Goal: Use online tool/utility: Utilize a website feature to perform a specific function

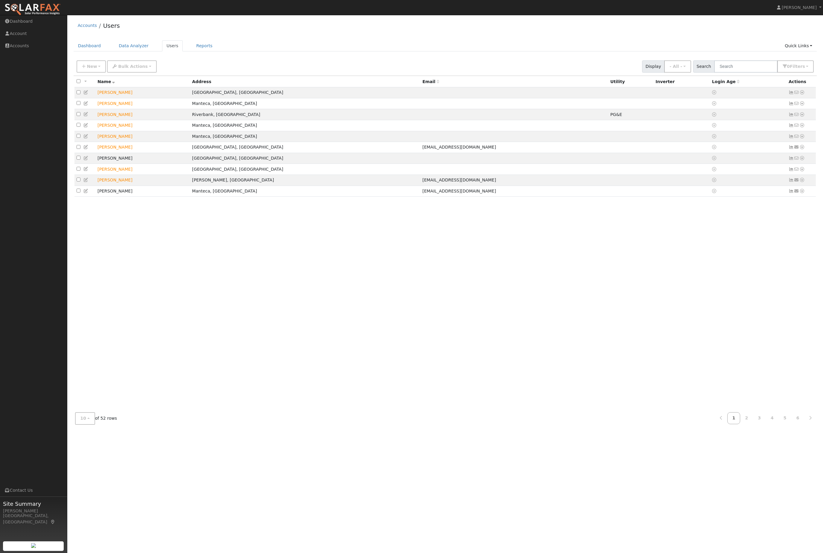
click at [748, 57] on div "Dashboard Data Analyzer Users Reports Quick Links Quick Add Quick Connect Run a…" at bounding box center [446, 48] width 744 height 17
click at [755, 73] on input "text" at bounding box center [745, 66] width 63 height 12
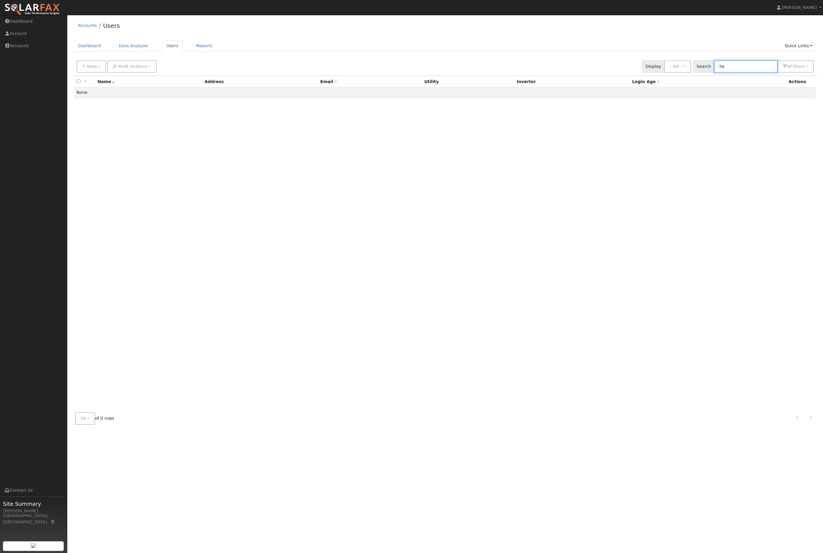
type input "h"
type input "r"
type input "o"
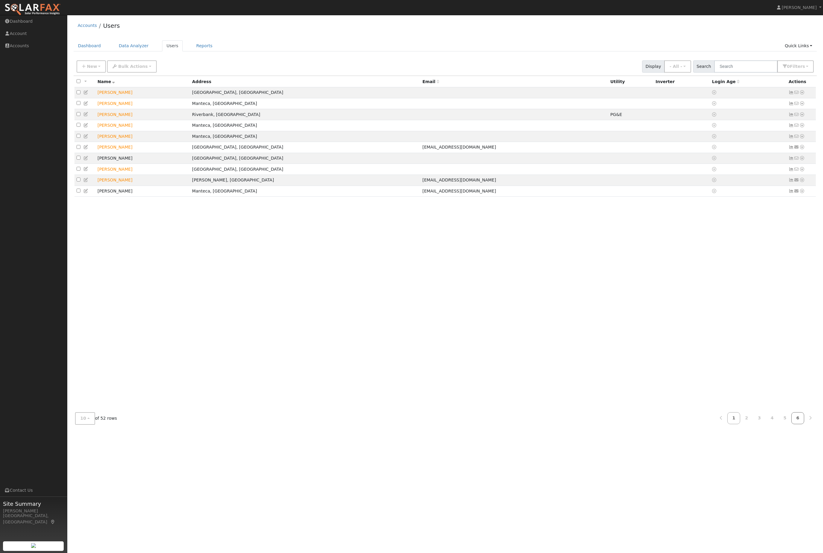
click at [795, 424] on link "6" at bounding box center [798, 419] width 13 height 12
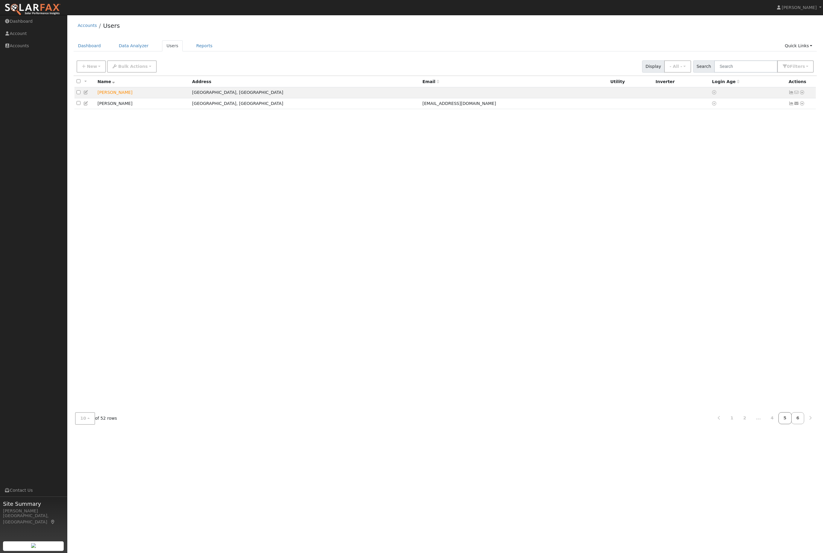
click at [785, 424] on link "5" at bounding box center [785, 419] width 13 height 12
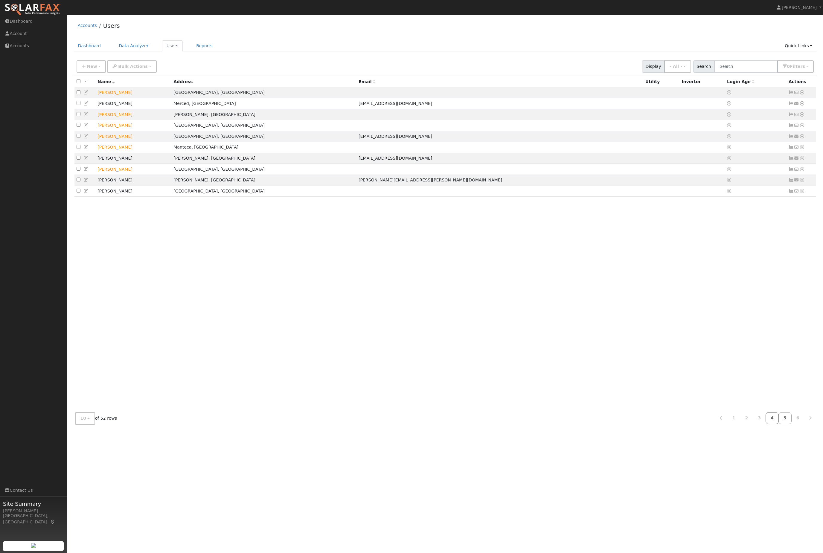
click at [766, 424] on link "4" at bounding box center [772, 419] width 13 height 12
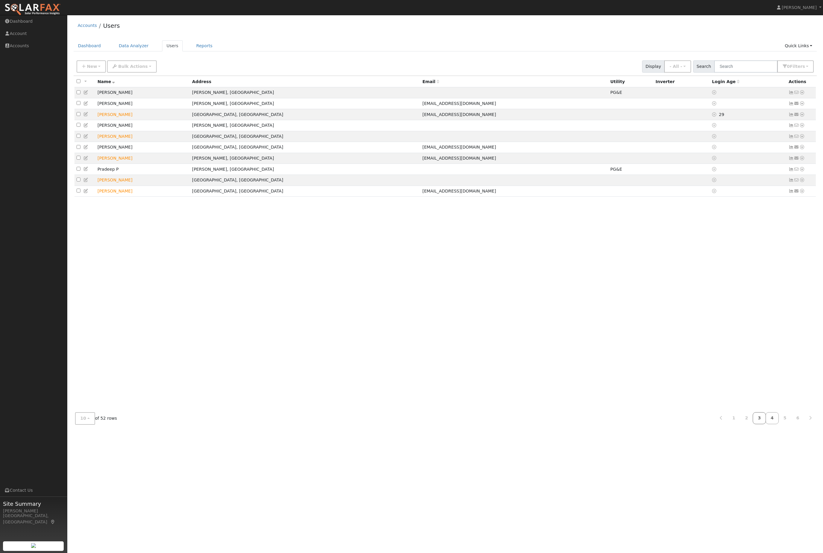
click at [753, 424] on link "3" at bounding box center [759, 419] width 13 height 12
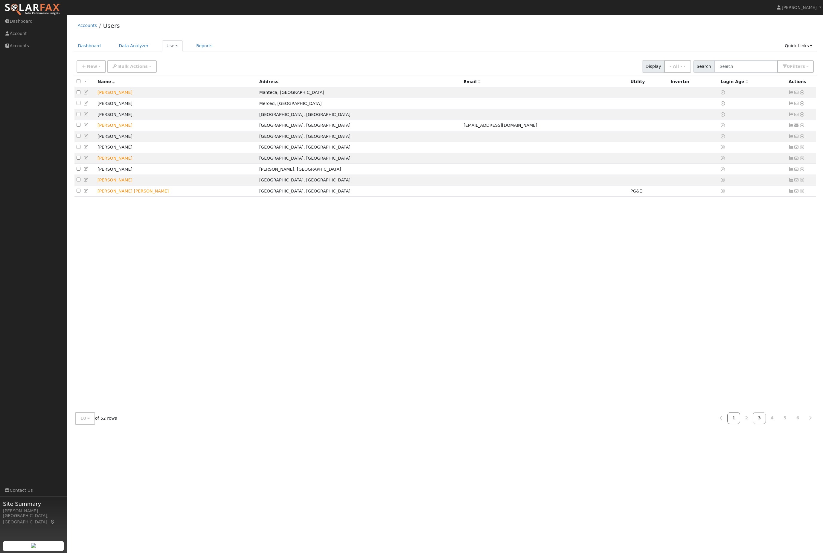
click at [734, 424] on link "1" at bounding box center [734, 419] width 13 height 12
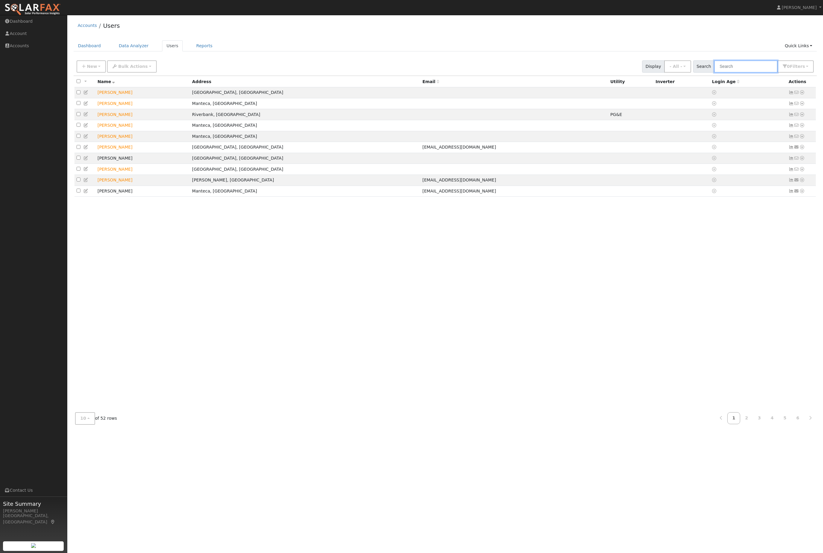
click at [744, 69] on input "text" at bounding box center [745, 66] width 63 height 12
type input "jose"
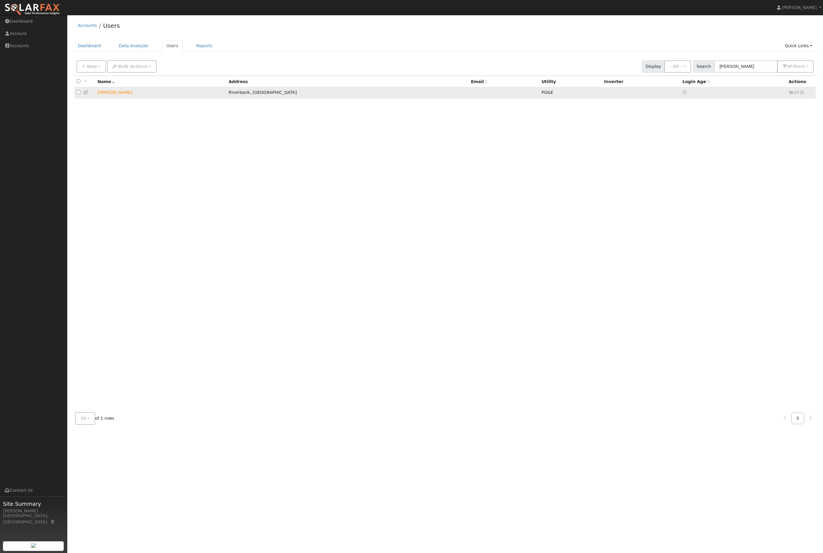
click at [805, 96] on link at bounding box center [802, 92] width 5 height 6
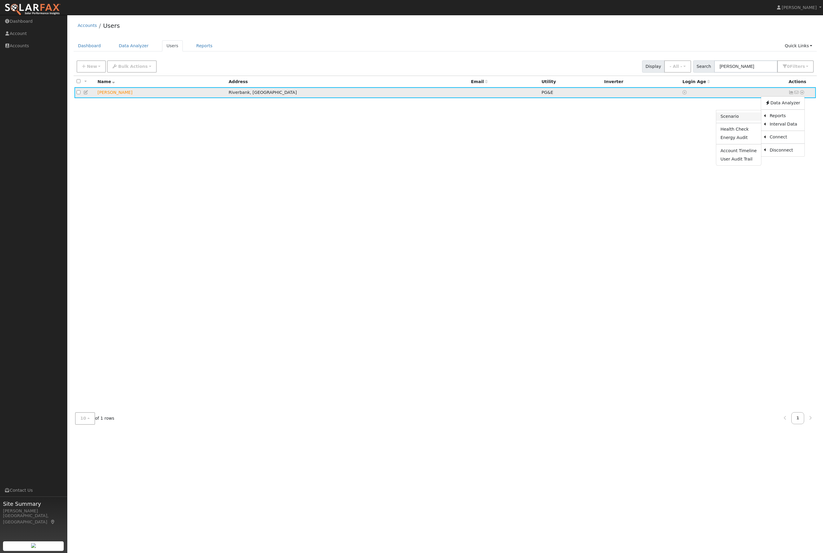
click at [716, 121] on link "Scenario" at bounding box center [738, 116] width 45 height 8
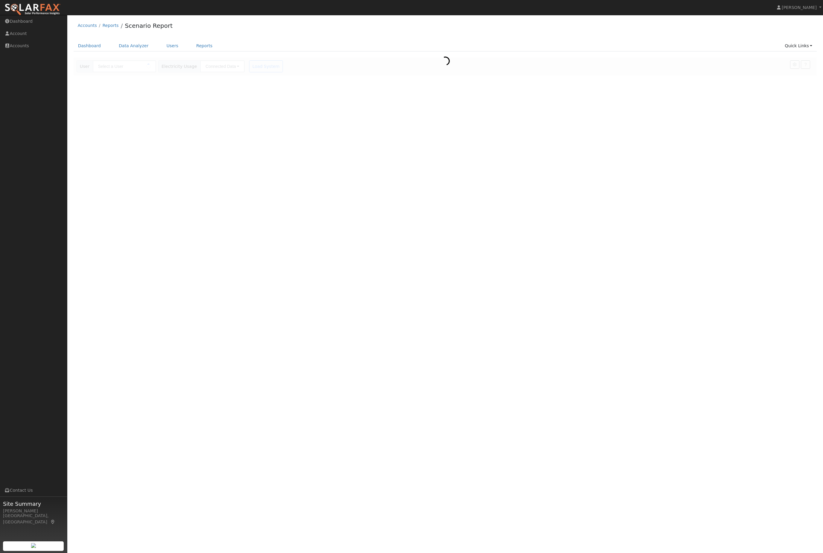
type input "[PERSON_NAME]"
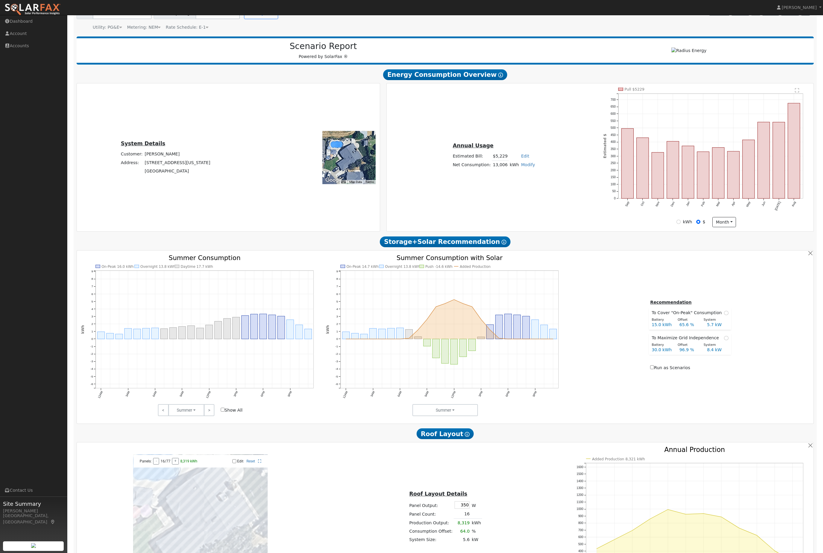
scroll to position [152, 0]
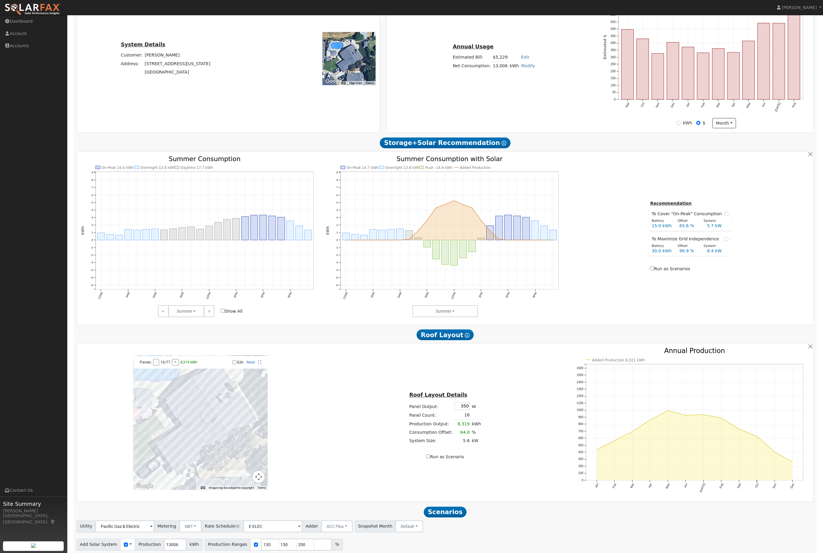
click at [311, 553] on input "15" at bounding box center [302, 563] width 18 height 12
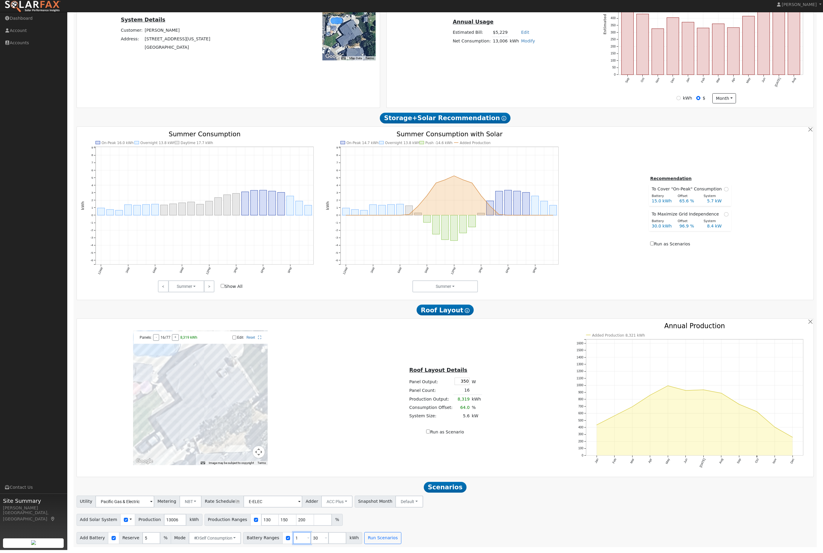
type input "30"
type input "3"
type input "27"
type input "30"
click at [401, 543] on button "Run Scenarios" at bounding box center [382, 541] width 37 height 12
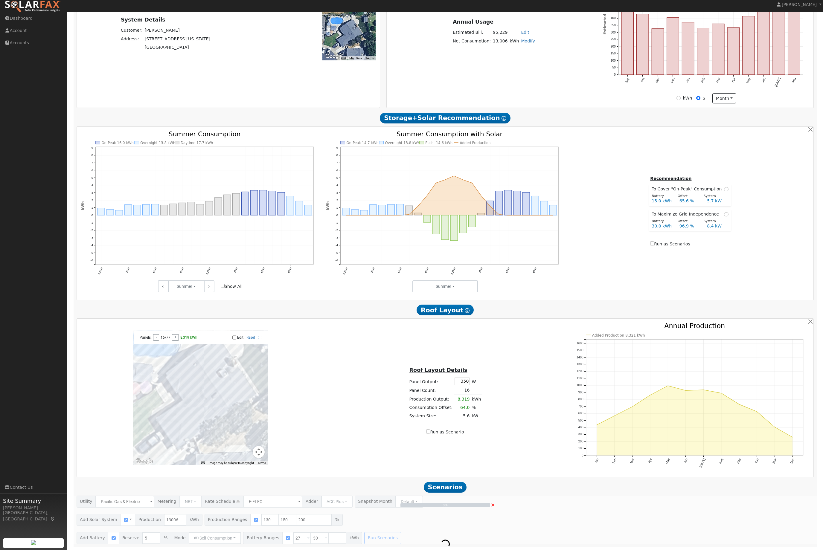
scroll to position [152, 0]
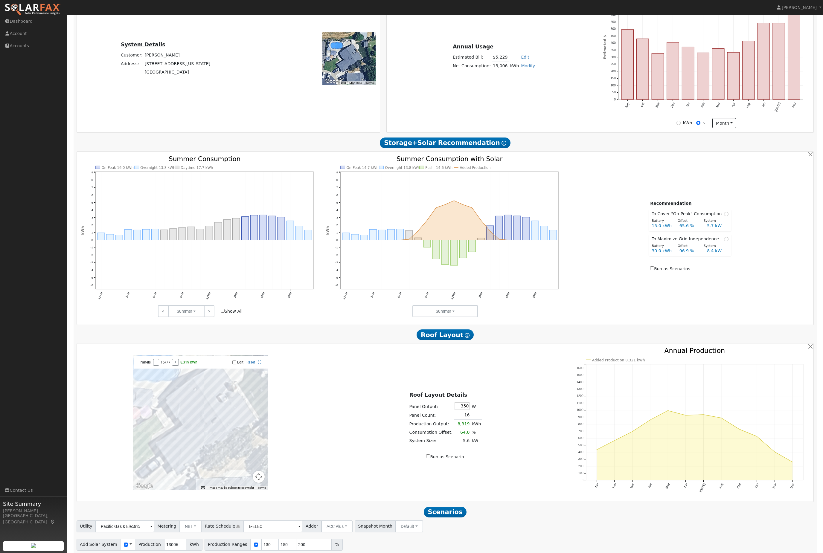
type input "13.0"
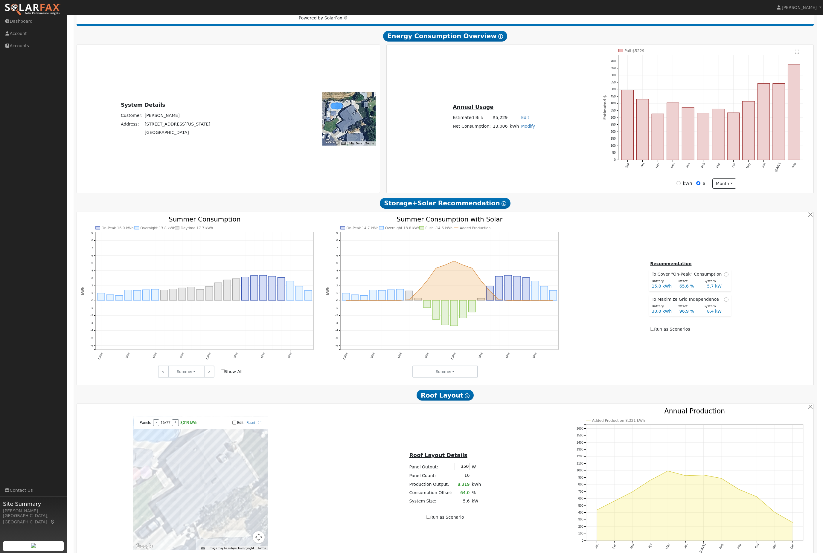
scroll to position [0, 0]
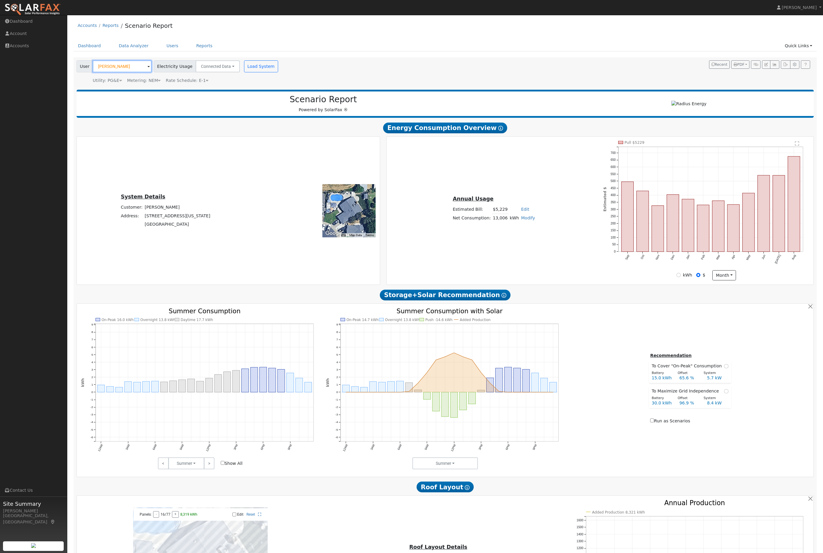
click at [147, 72] on input "[PERSON_NAME]" at bounding box center [122, 66] width 59 height 12
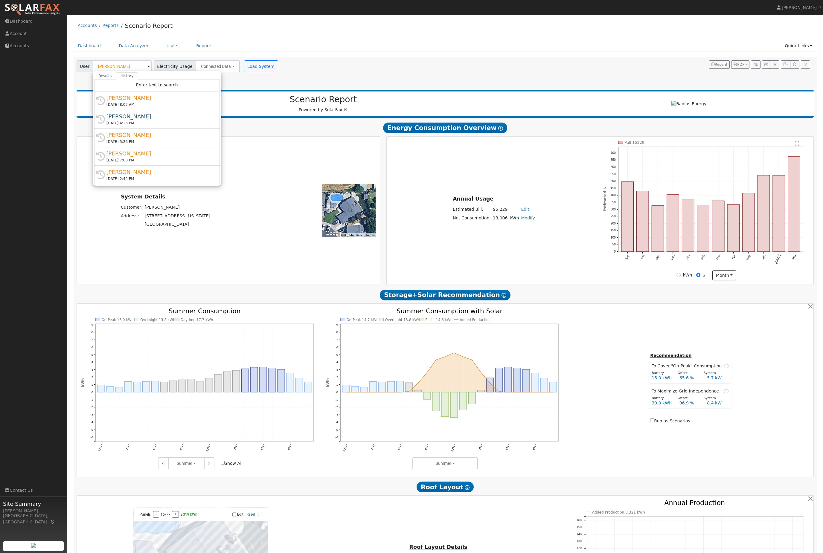
click at [292, 118] on div "Scenario Report Powered by SolarFax ®" at bounding box center [446, 104] width 738 height 28
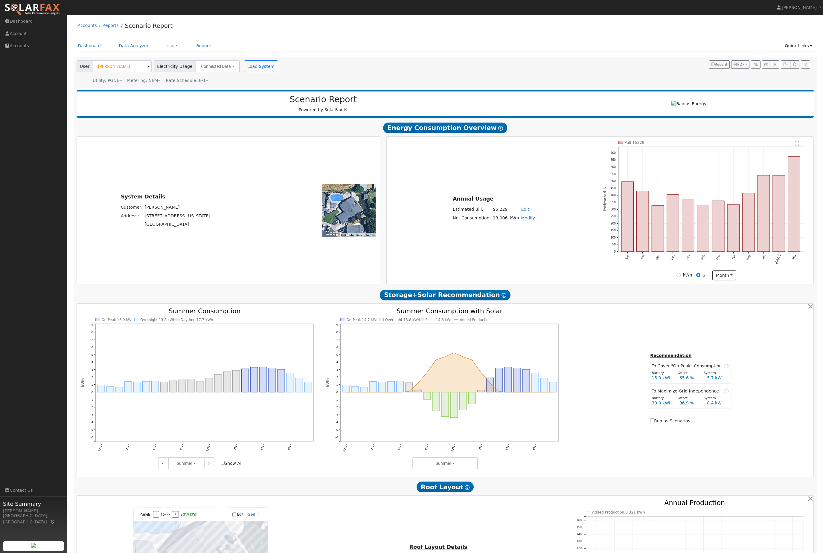
click at [156, 84] on div "Metering: NEM" at bounding box center [144, 80] width 34 height 6
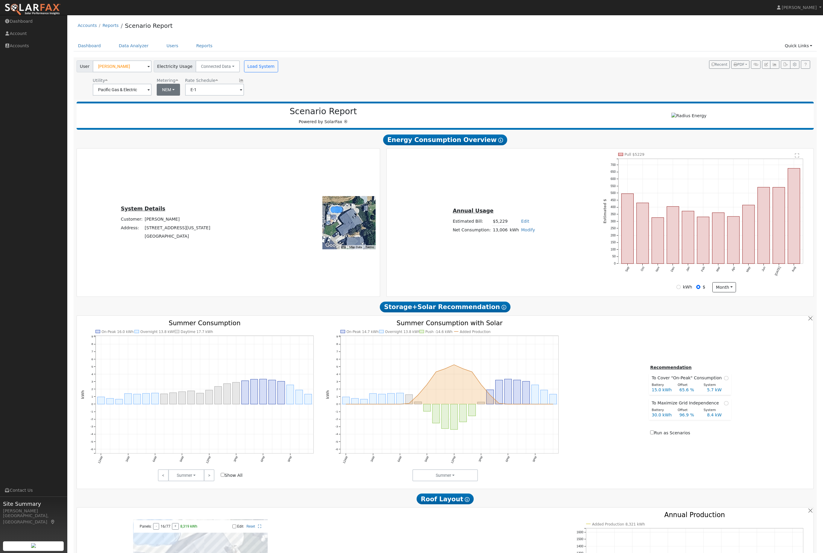
click at [169, 96] on button "NEM" at bounding box center [168, 90] width 23 height 12
click at [178, 117] on link "NBT" at bounding box center [173, 112] width 42 height 8
type input "E-ELEC"
click at [278, 72] on button "Load System" at bounding box center [261, 66] width 34 height 12
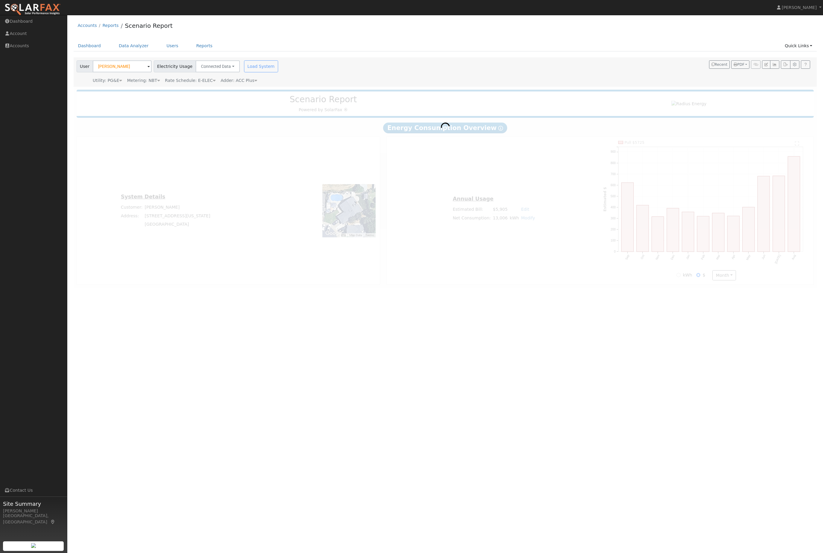
click at [736, 9] on nav "[PERSON_NAME] [PERSON_NAME] Profile Help Center Terms Of Service See What's New…" at bounding box center [411, 7] width 823 height 15
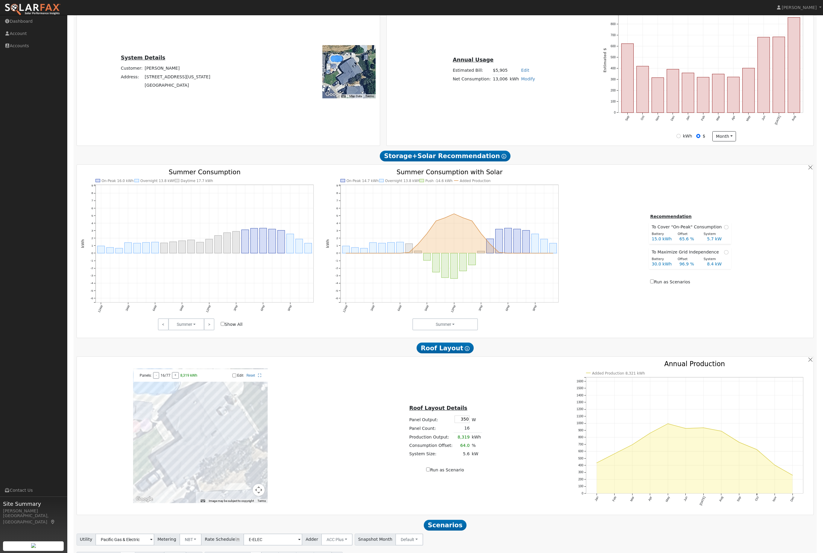
scroll to position [152, 0]
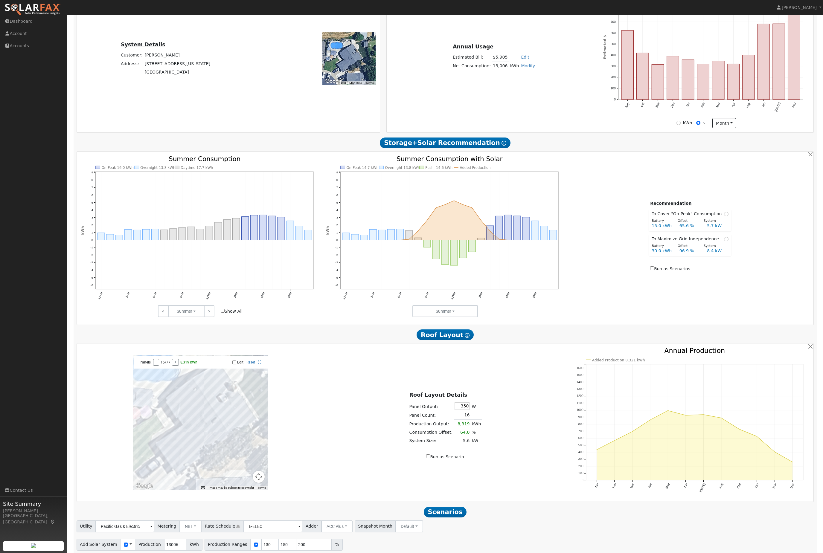
click at [401, 553] on button "Run Scenarios" at bounding box center [382, 563] width 37 height 12
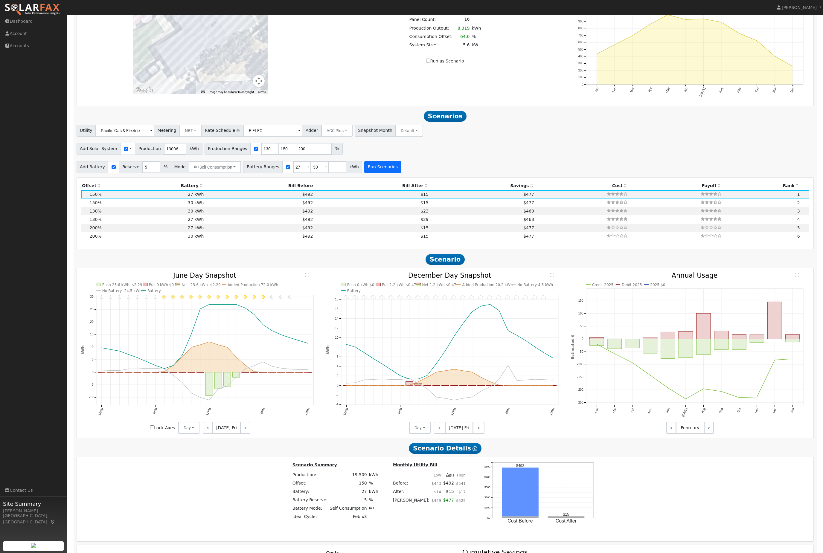
scroll to position [548, 0]
click at [346, 174] on input "number" at bounding box center [337, 168] width 18 height 12
type input "1"
type input "13.5"
click at [419, 174] on button "Run Scenarios" at bounding box center [400, 168] width 37 height 12
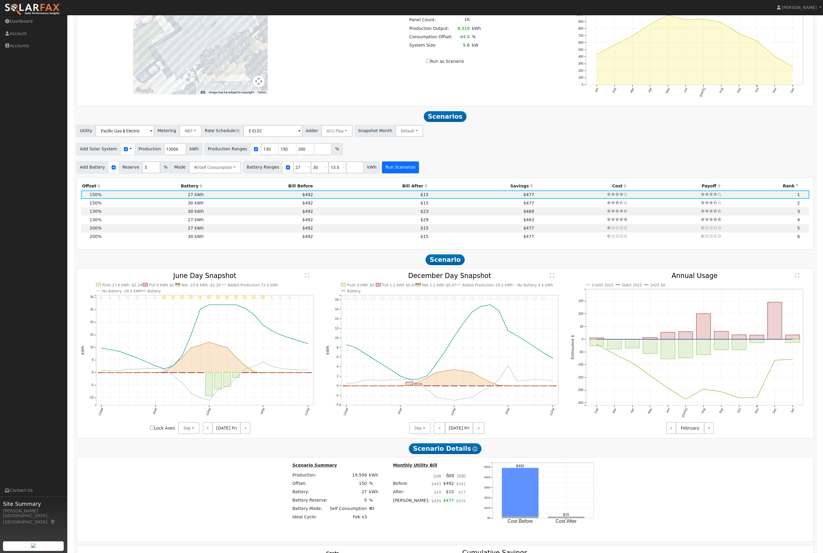
type input "13.5"
type input "27"
type input "30"
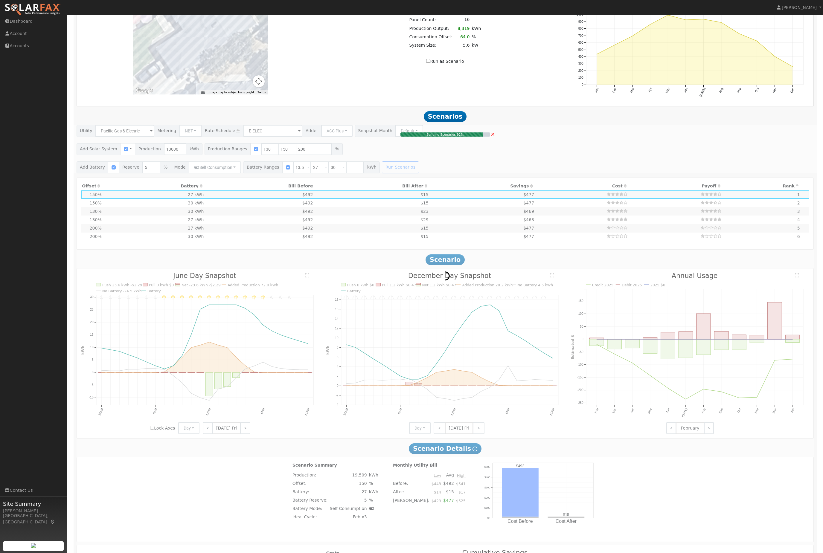
type input "11.3"
type input "$41,706"
type input "$20,882"
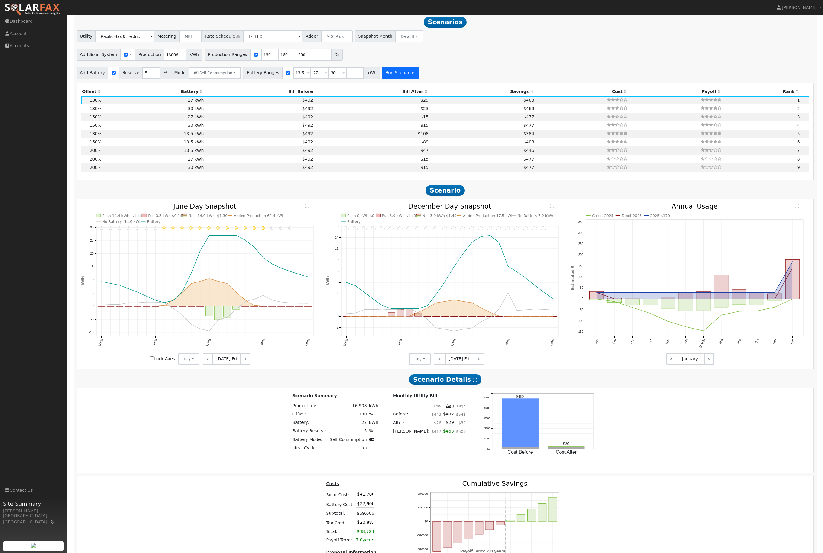
scroll to position [653, 0]
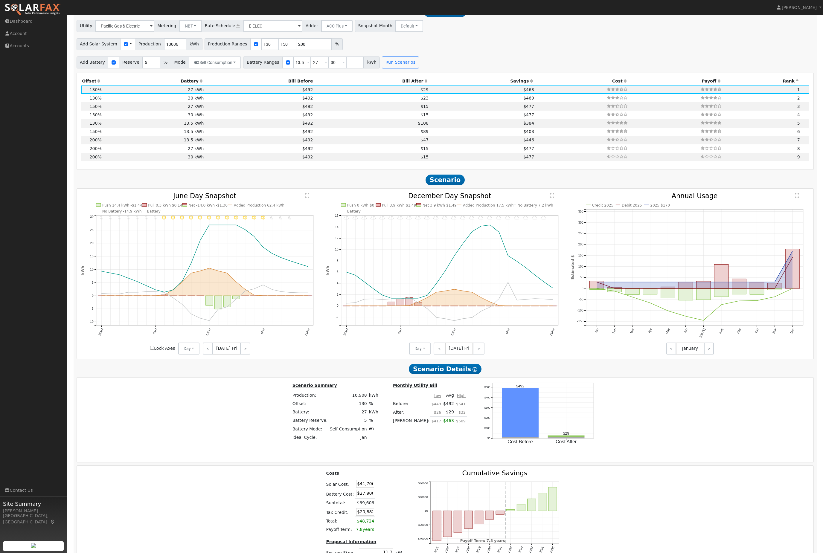
click at [203, 83] on icon at bounding box center [201, 81] width 5 height 4
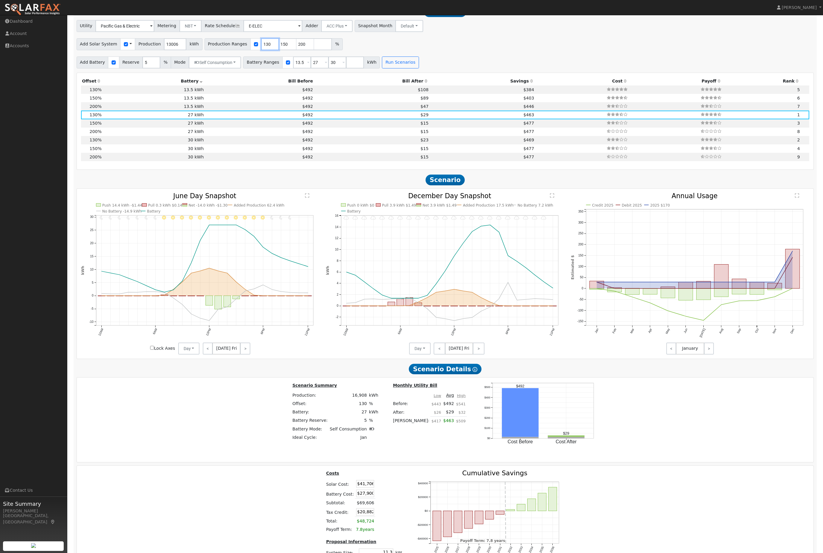
click at [279, 50] on input "130" at bounding box center [270, 44] width 18 height 12
click at [329, 69] on input "27" at bounding box center [320, 63] width 18 height 12
type input "26"
click at [311, 69] on input "13.5" at bounding box center [302, 63] width 18 height 12
type input "26"
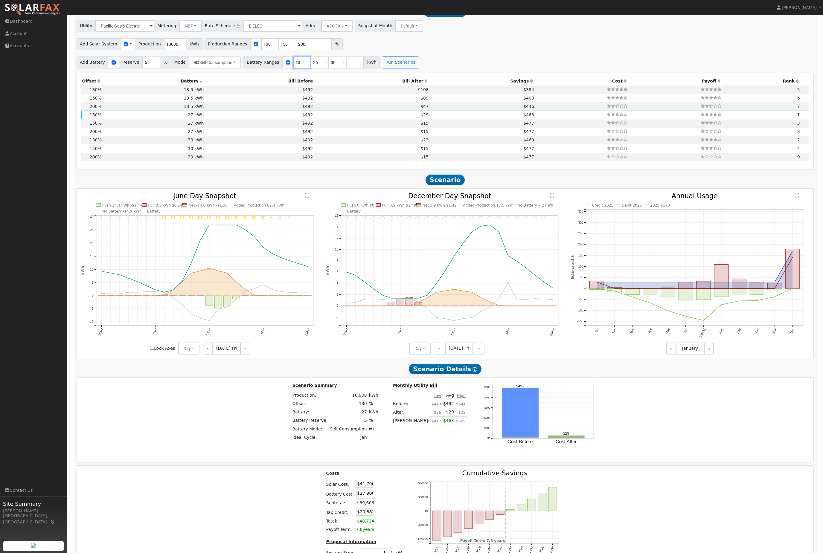
type input "30"
click at [329, 69] on input "number" at bounding box center [320, 63] width 18 height 12
type input "27"
click at [277, 50] on input "130" at bounding box center [270, 44] width 18 height 12
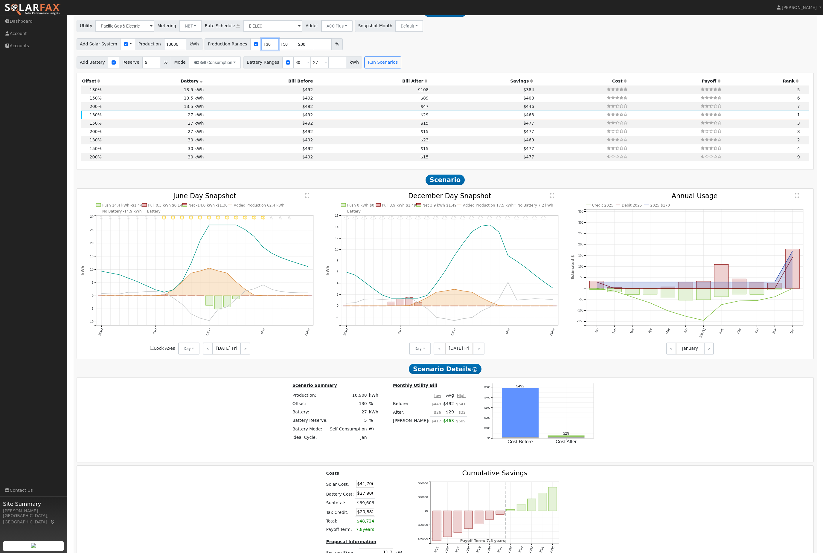
type input "27"
type input "30"
type input "140"
click at [401, 69] on button "Run Scenarios" at bounding box center [382, 63] width 37 height 12
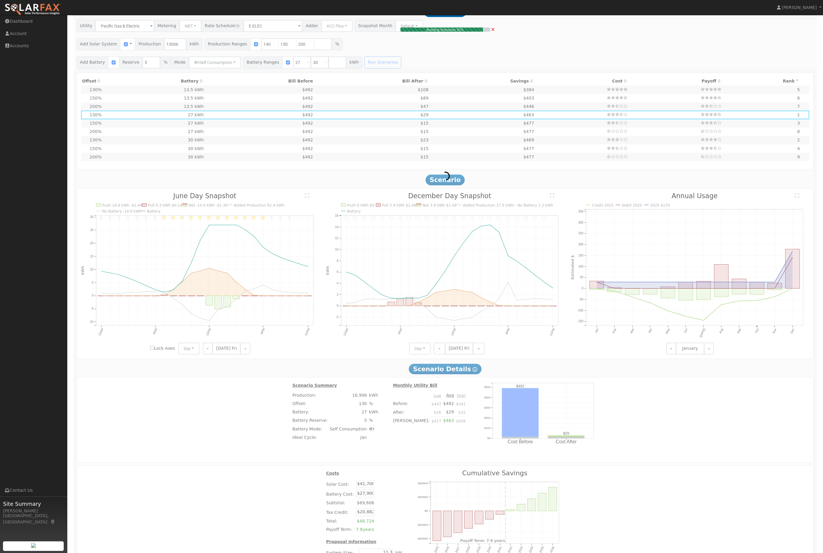
type input "12.1"
type input "$44,913"
type input "$31,000"
type input "$22,774"
